Goal: Task Accomplishment & Management: Manage account settings

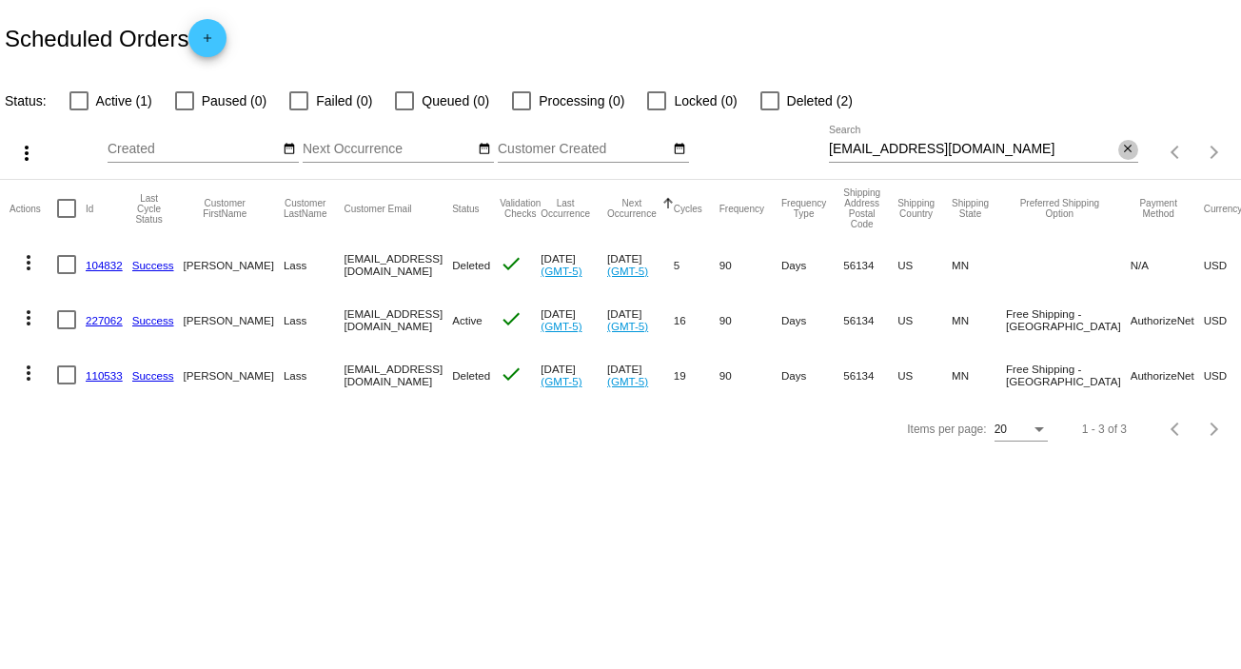
click at [1126, 146] on mat-icon "close" at bounding box center [1127, 149] width 13 height 15
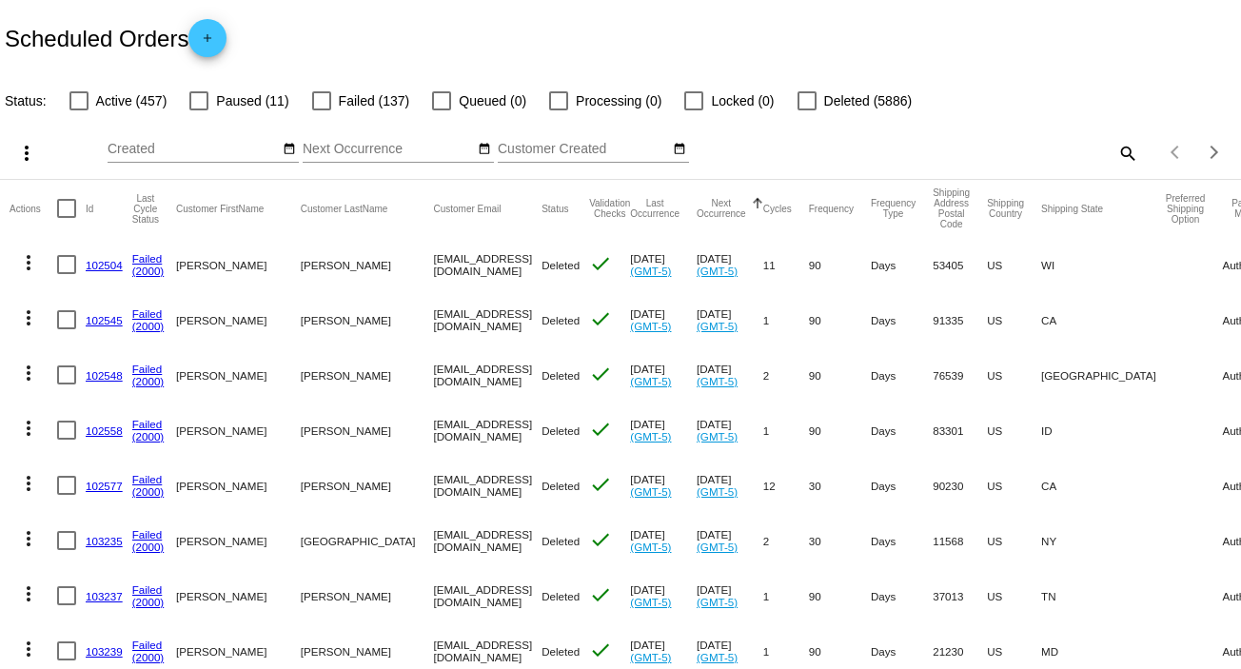
click at [1121, 154] on mat-icon "search" at bounding box center [1126, 152] width 23 height 29
click at [963, 145] on input "Search" at bounding box center [983, 149] width 309 height 15
paste input "[EMAIL_ADDRESS][DOMAIN_NAME]"
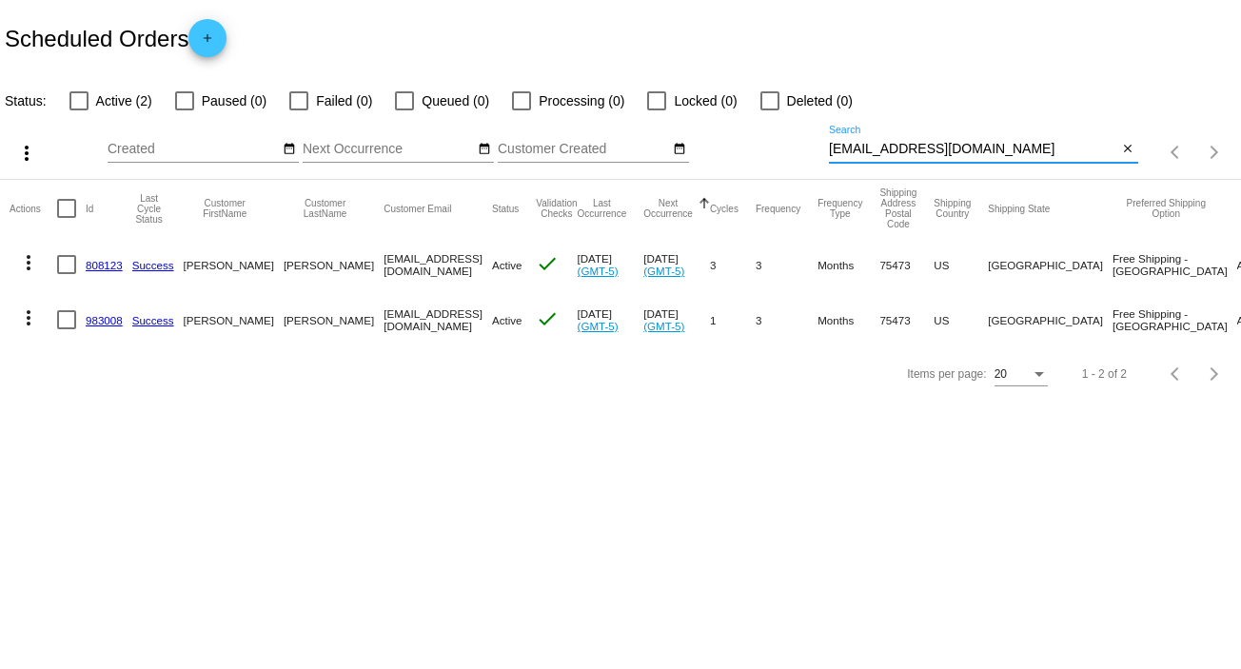
type input "[EMAIL_ADDRESS][DOMAIN_NAME]"
click at [27, 322] on mat-icon "more_vert" at bounding box center [28, 317] width 23 height 23
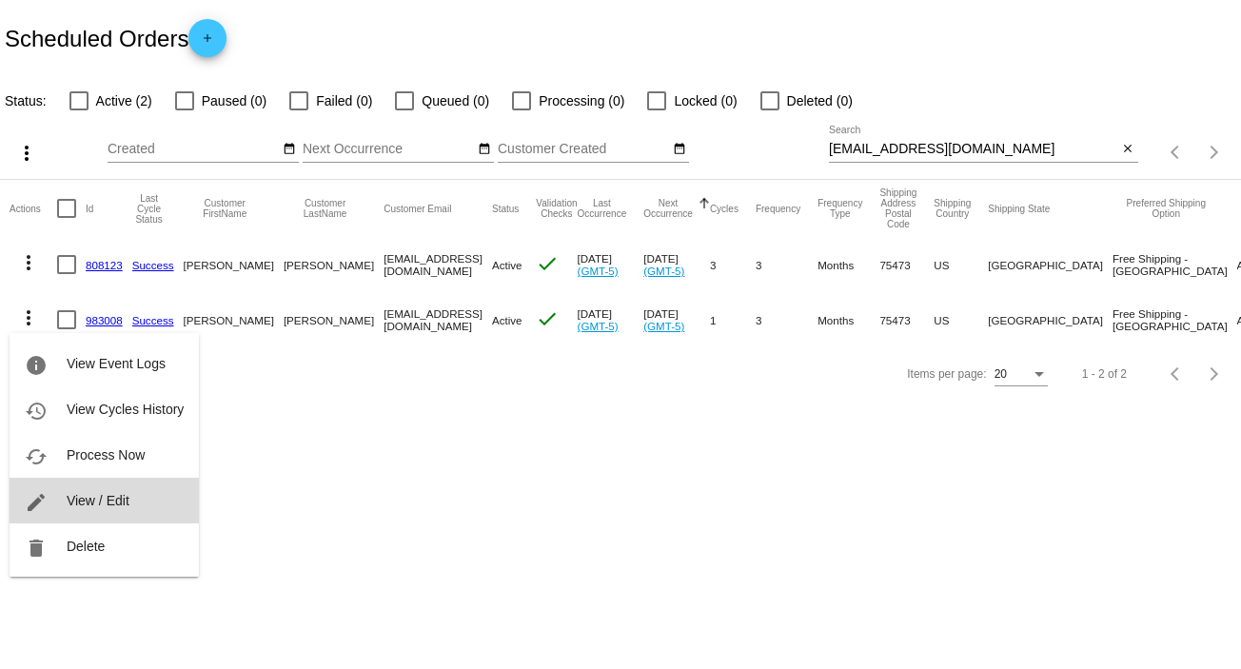
click at [115, 494] on span "View / Edit" at bounding box center [98, 500] width 63 height 15
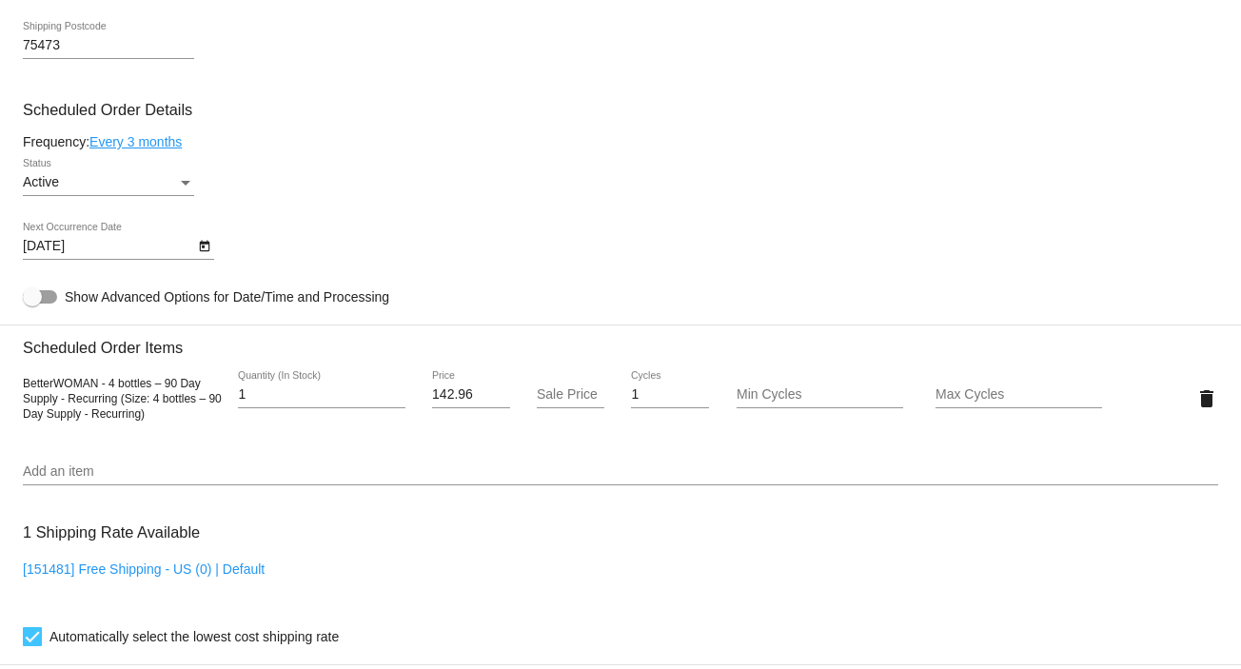
scroll to position [1030, 0]
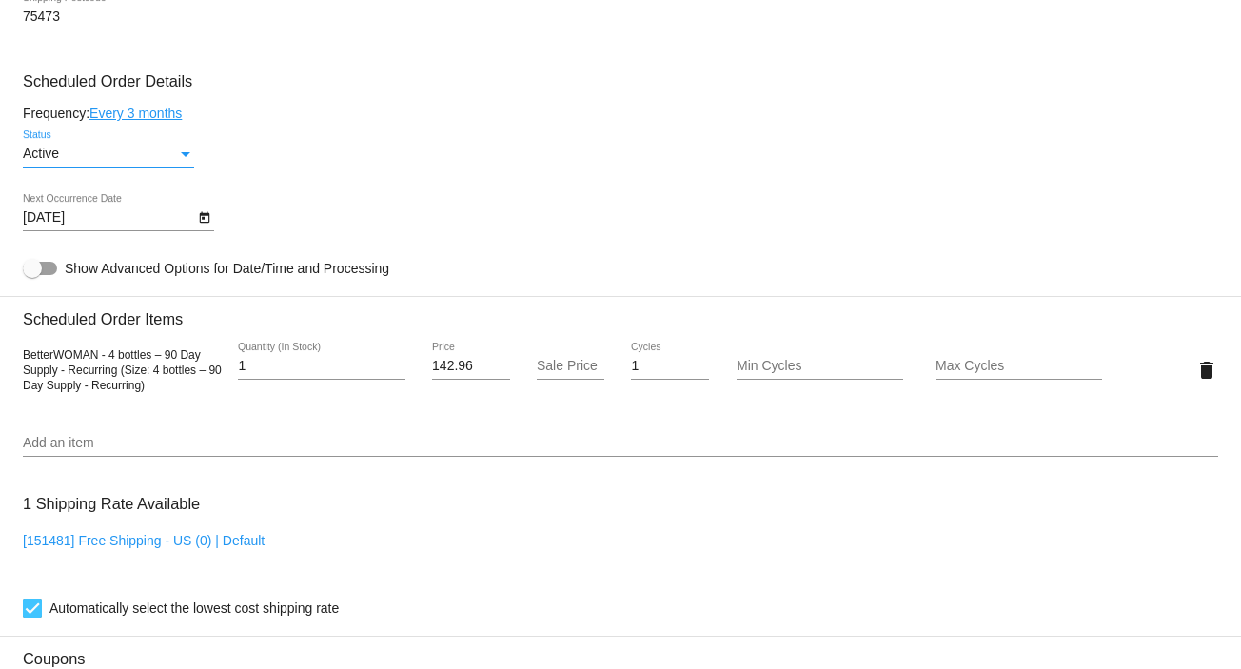
click at [186, 151] on div "Status" at bounding box center [185, 154] width 17 height 15
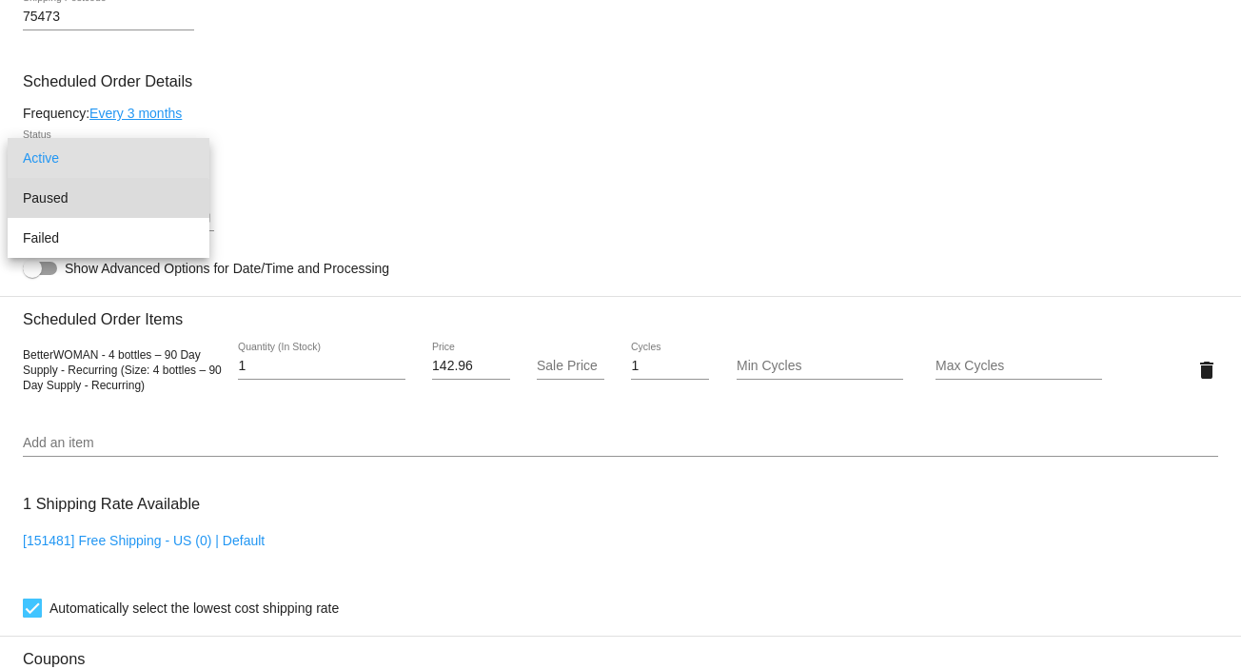
click at [98, 200] on span "Paused" at bounding box center [108, 198] width 171 height 40
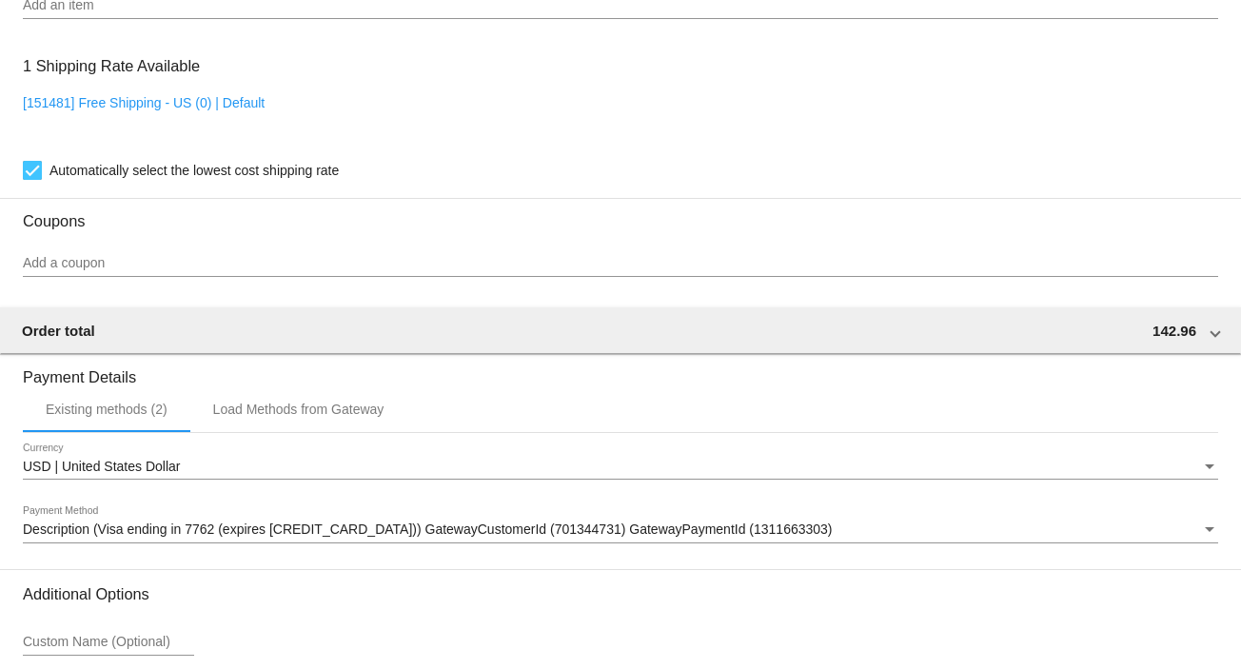
scroll to position [1643, 0]
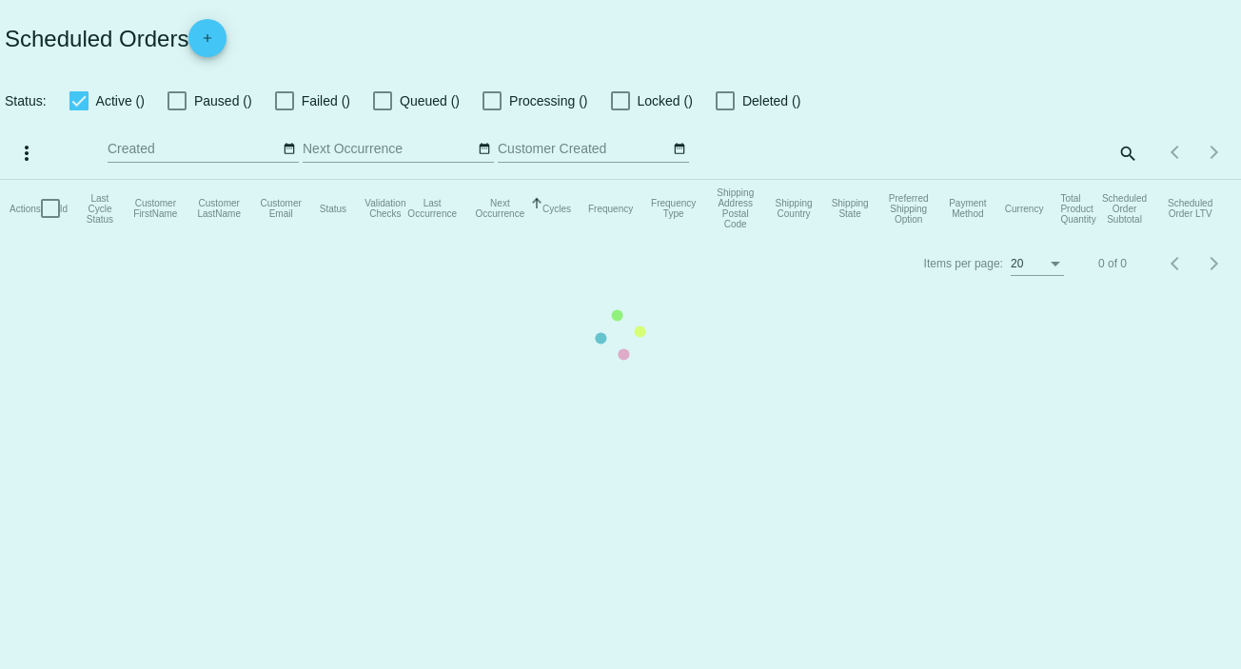
checkbox input "false"
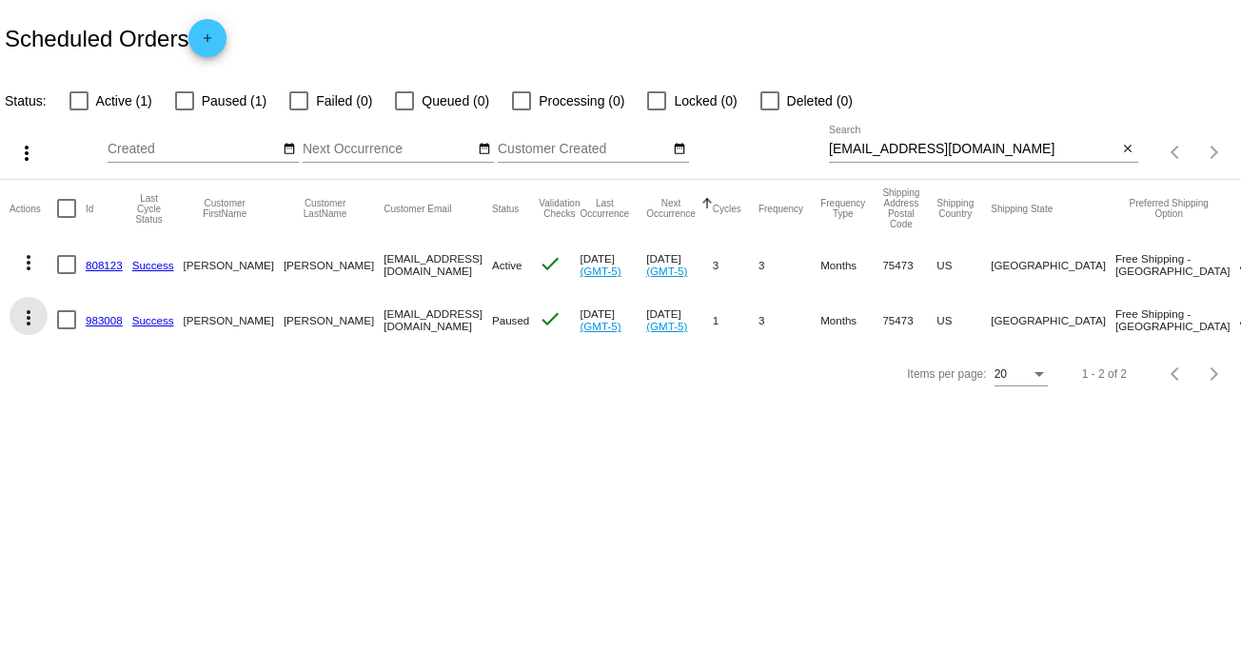
click at [23, 309] on mat-icon "more_vert" at bounding box center [28, 317] width 23 height 23
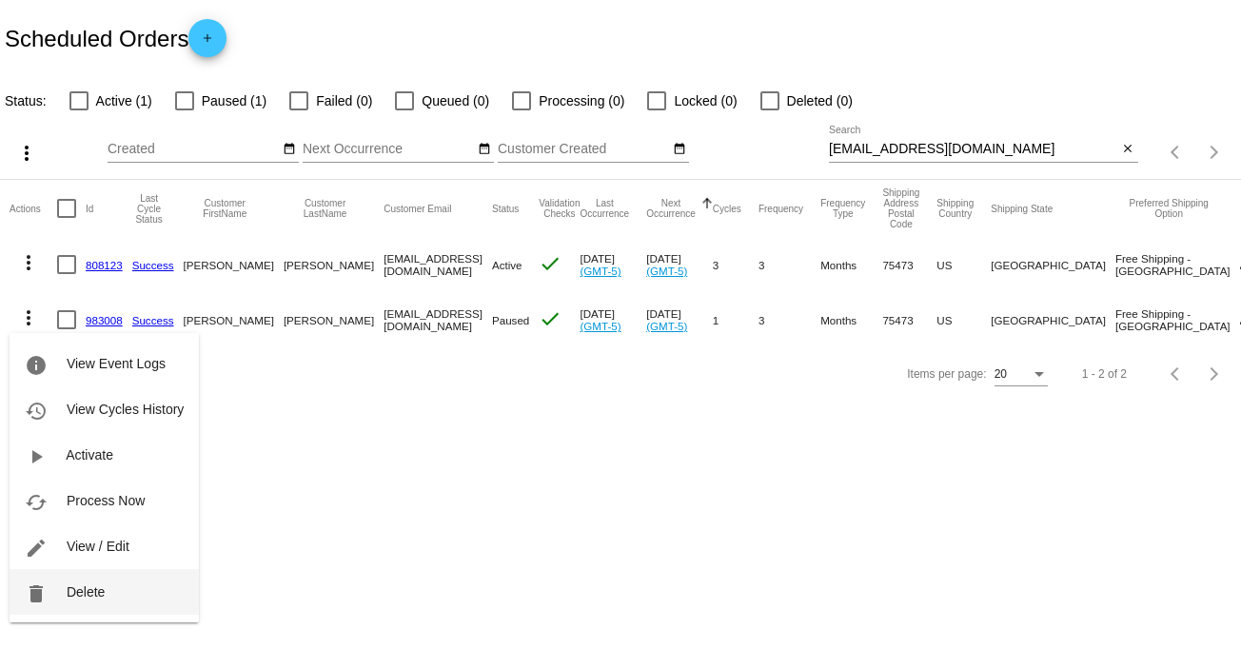
click at [102, 594] on span "Delete" at bounding box center [86, 591] width 38 height 15
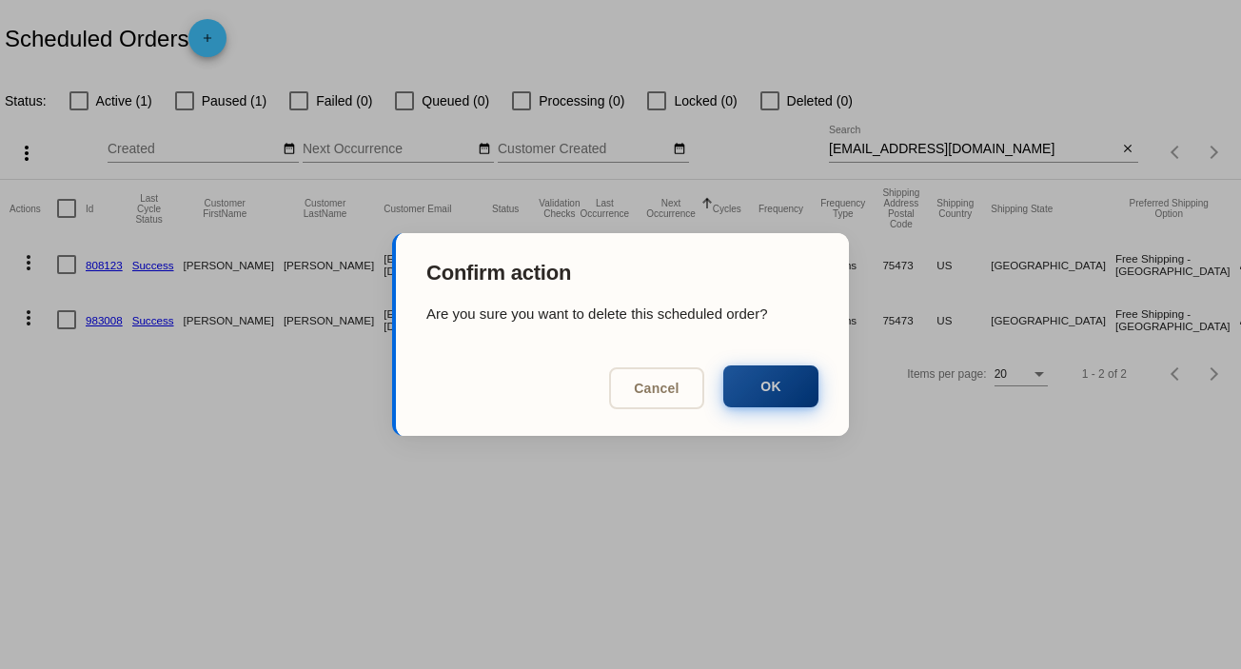
click at [779, 383] on button "OK" at bounding box center [770, 386] width 95 height 42
